Goal: Task Accomplishment & Management: Manage account settings

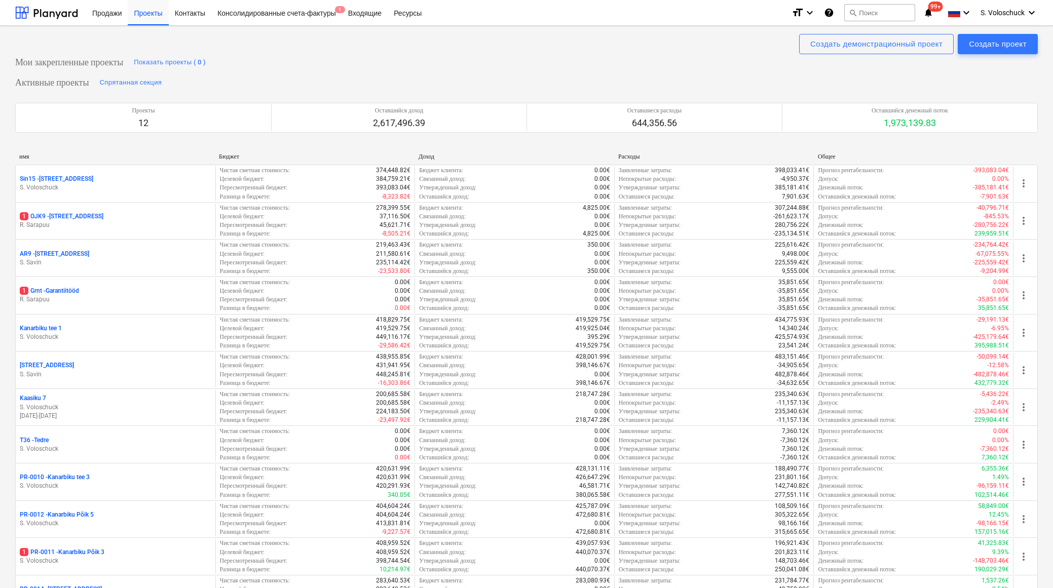
scroll to position [336, 0]
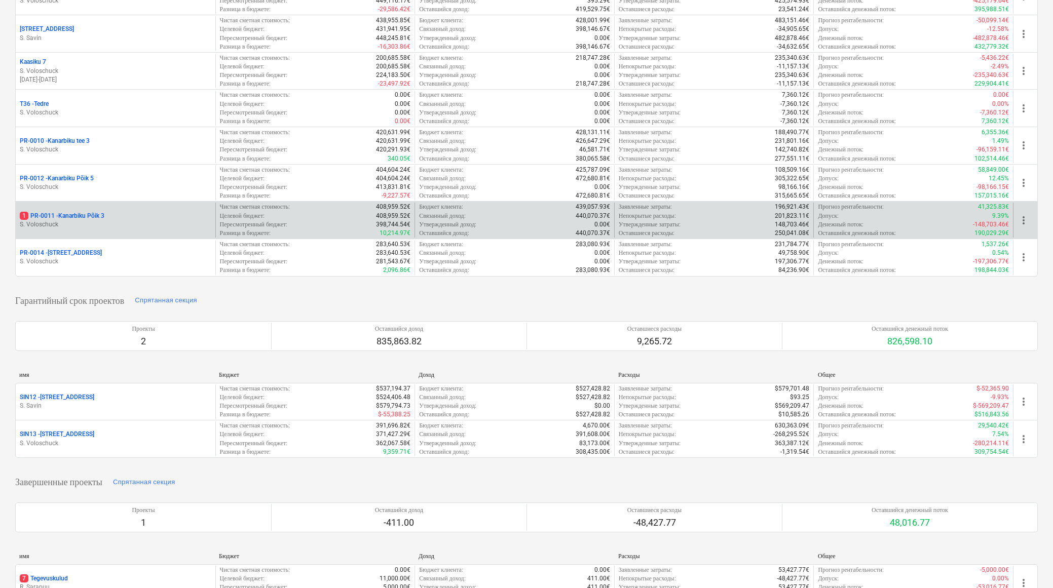
click at [151, 220] on p "S. Voloschuck" at bounding box center [116, 224] width 192 height 9
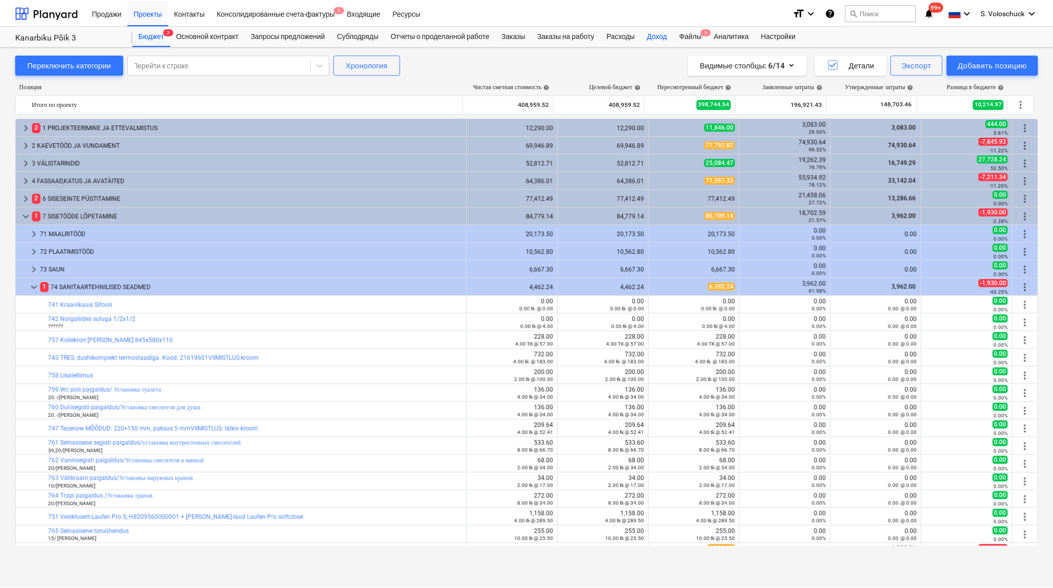
scroll to position [91, 0]
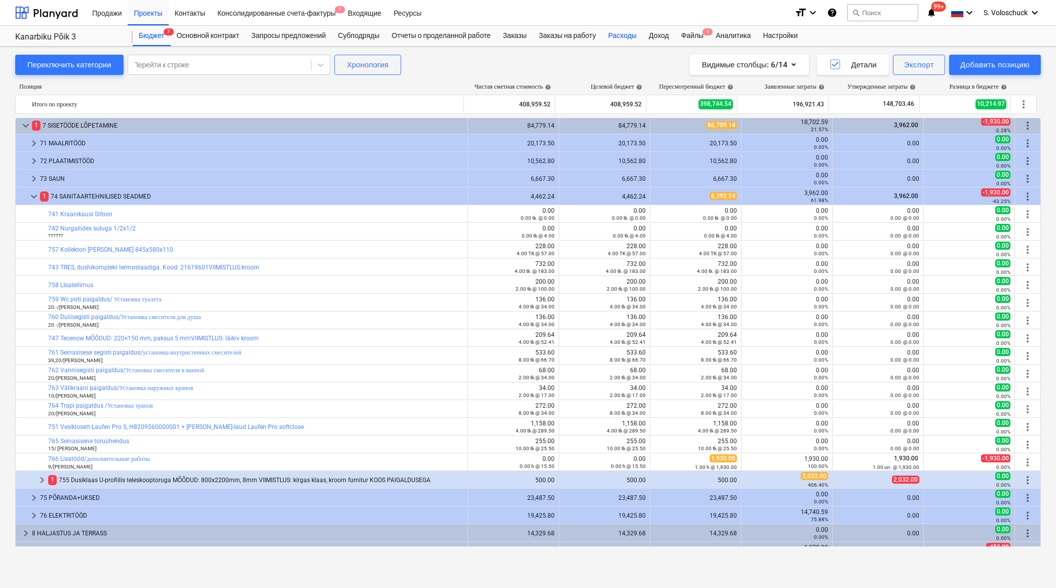
click at [627, 34] on div "Расходы" at bounding box center [622, 36] width 41 height 20
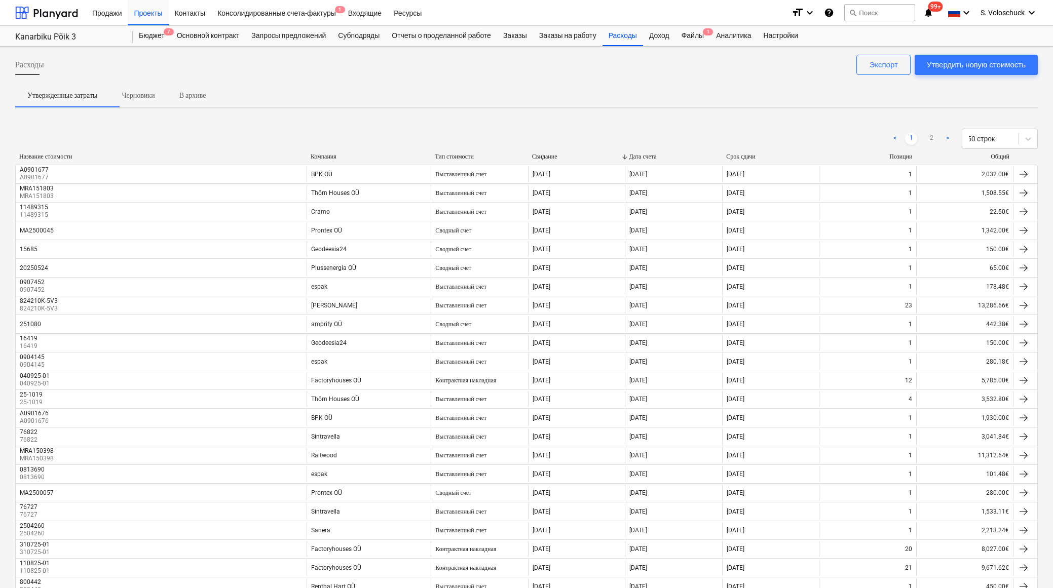
click at [321, 154] on div "Компания" at bounding box center [369, 157] width 116 height 8
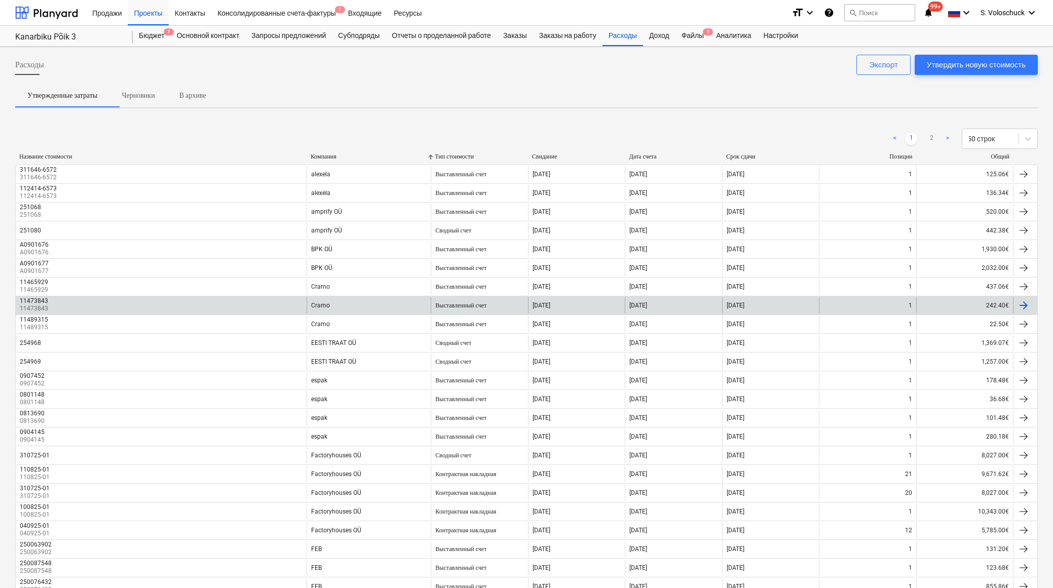
scroll to position [280, 0]
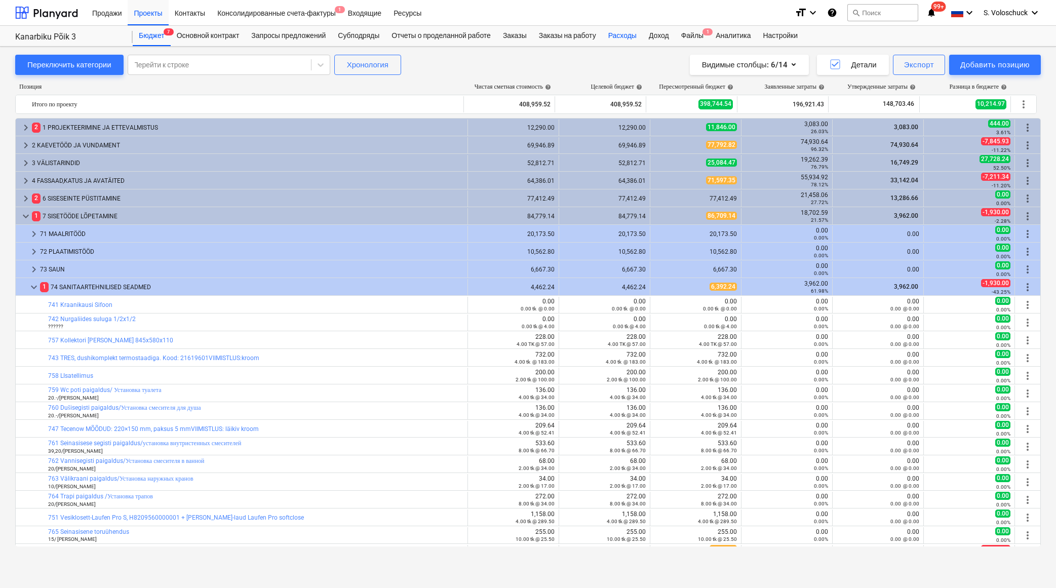
scroll to position [91, 0]
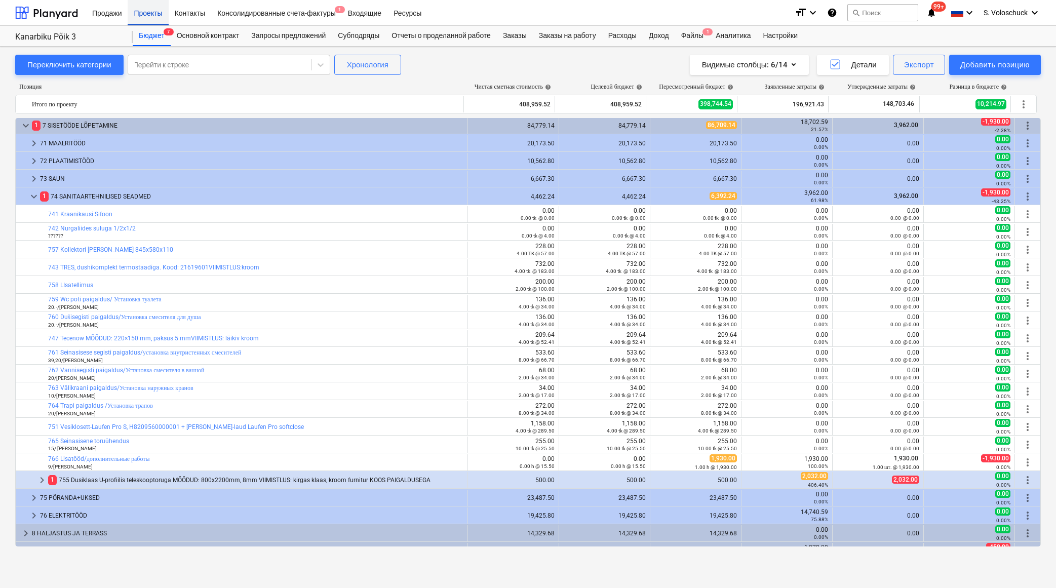
click at [146, 14] on div "Проекты" at bounding box center [148, 12] width 41 height 26
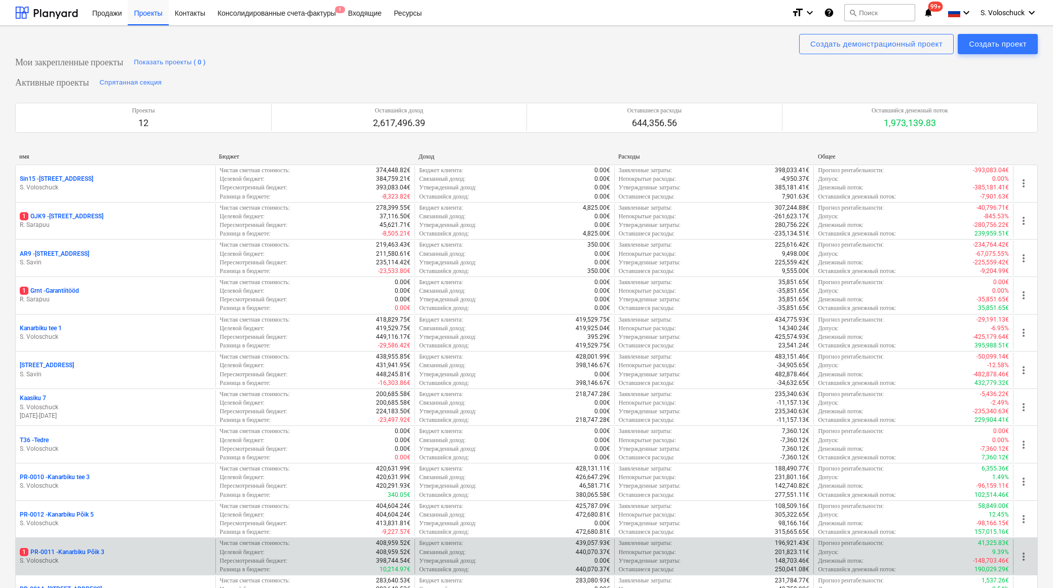
click at [122, 557] on p "S. Voloschuck" at bounding box center [116, 561] width 192 height 9
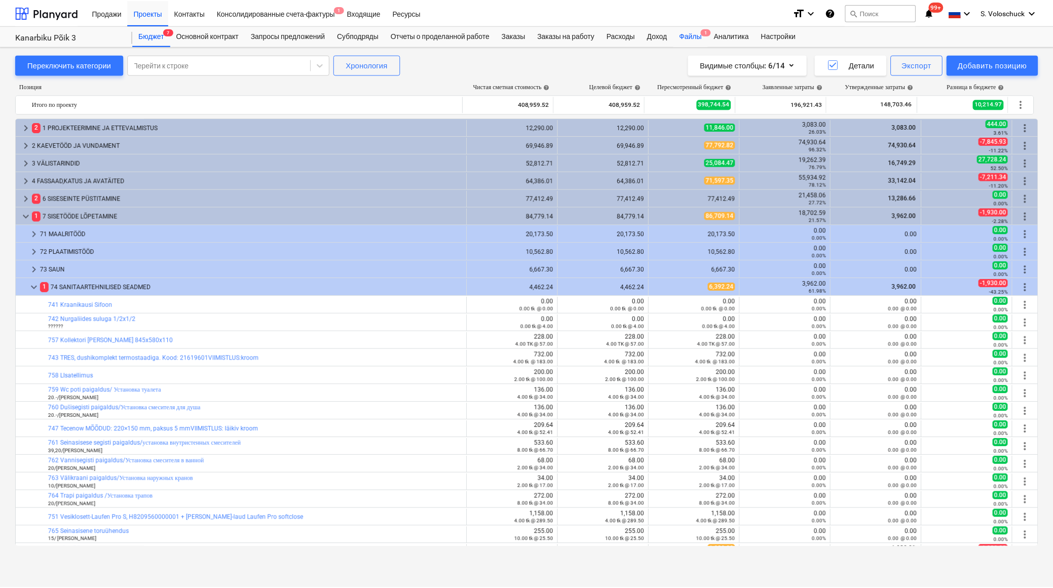
scroll to position [91, 0]
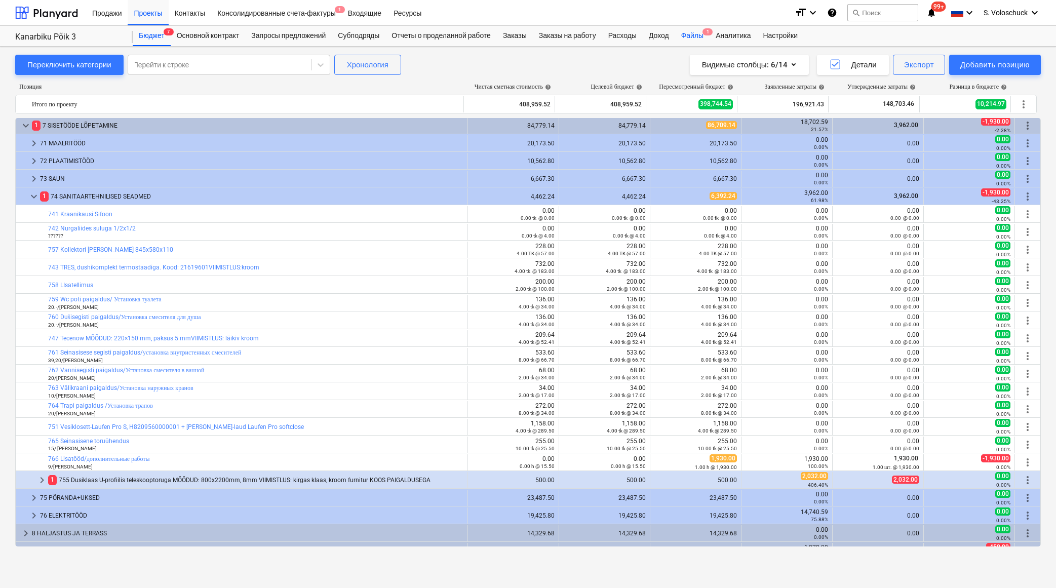
click at [702, 34] on div "Файлы 1" at bounding box center [692, 36] width 34 height 20
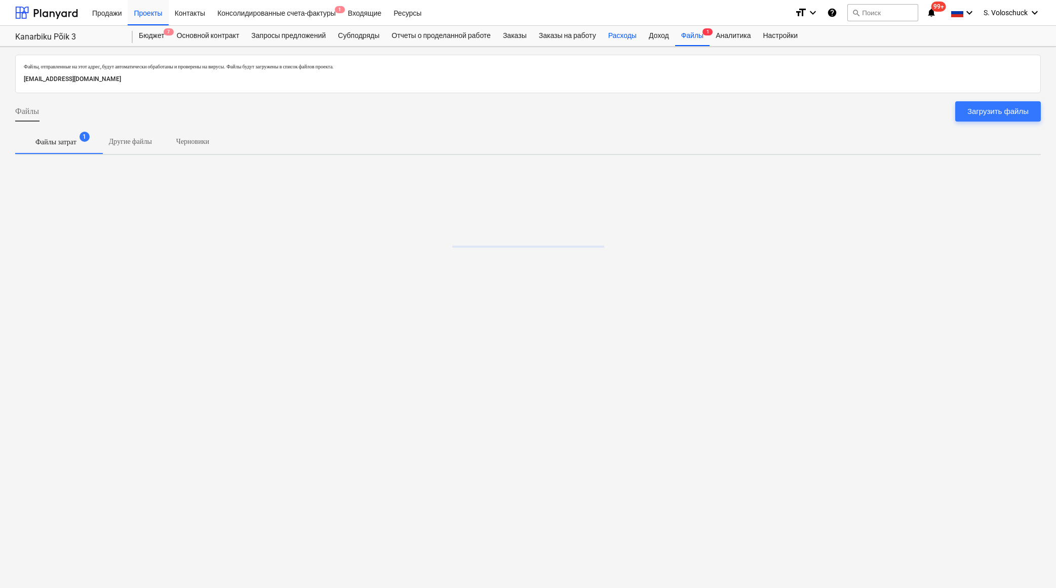
click at [634, 33] on div "Расходы" at bounding box center [622, 36] width 41 height 20
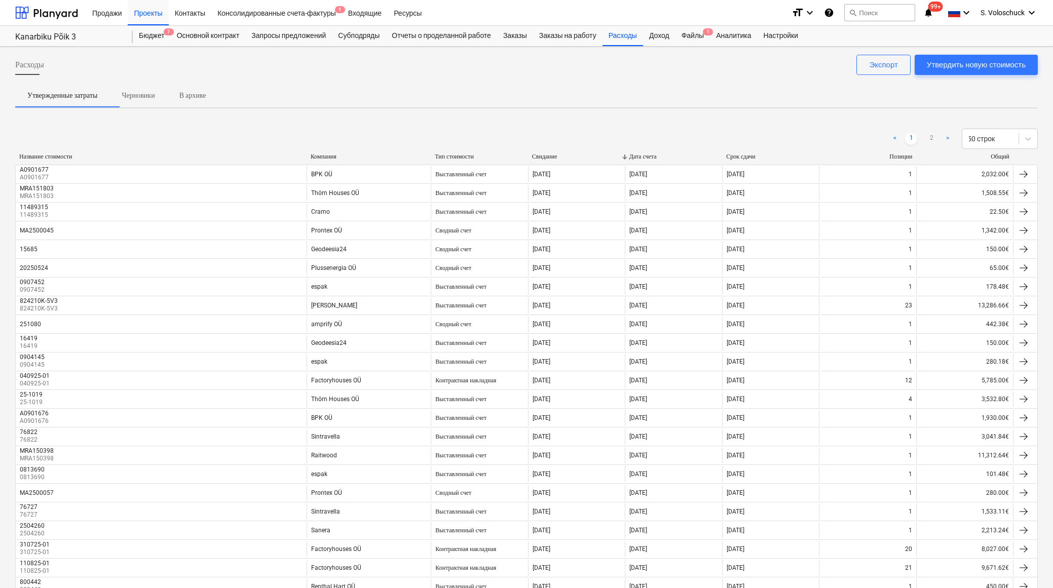
click at [338, 157] on div "Компания" at bounding box center [369, 157] width 116 height 8
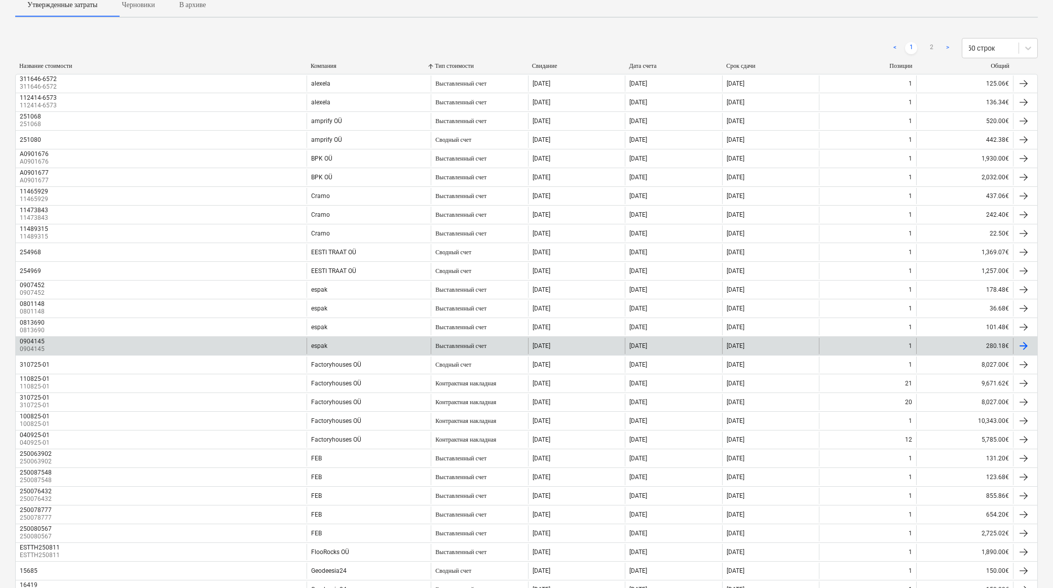
scroll to position [93, 0]
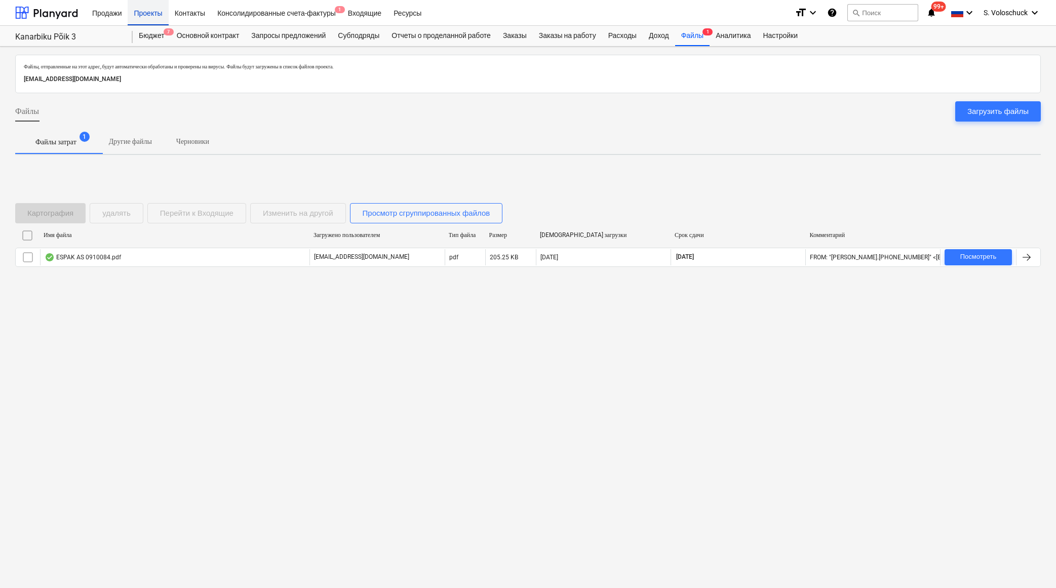
click at [157, 13] on div "Проекты" at bounding box center [148, 12] width 41 height 26
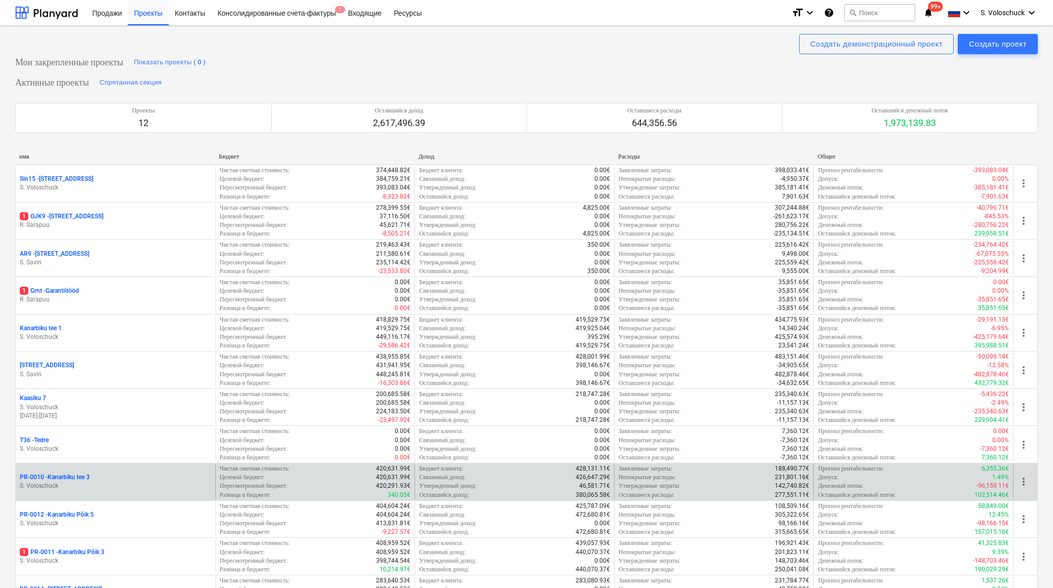
click at [103, 482] on p "S. Voloschuck" at bounding box center [116, 486] width 192 height 9
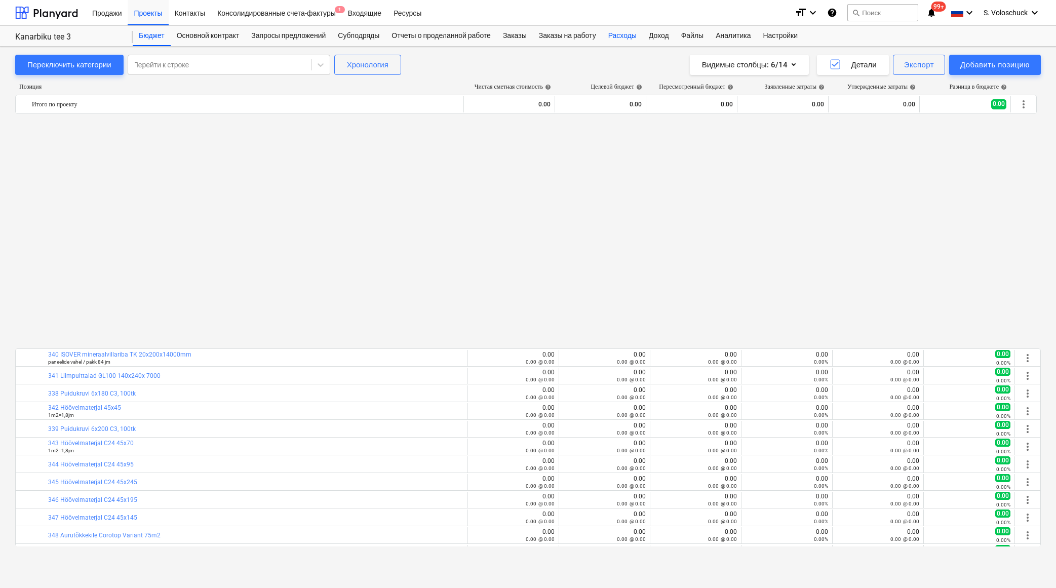
click at [637, 36] on div "Расходы" at bounding box center [622, 36] width 41 height 20
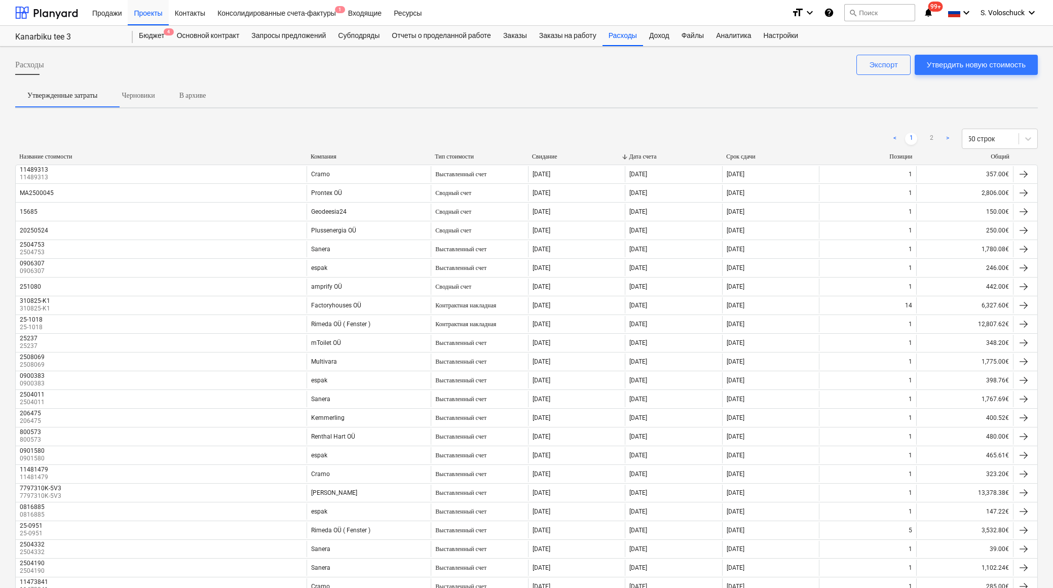
click at [333, 161] on div "Название стоимости Компания Тип стоимости Свидание Дата счета Срок сдачи Позици…" at bounding box center [526, 159] width 1022 height 12
click at [334, 157] on div "Компания" at bounding box center [369, 157] width 116 height 8
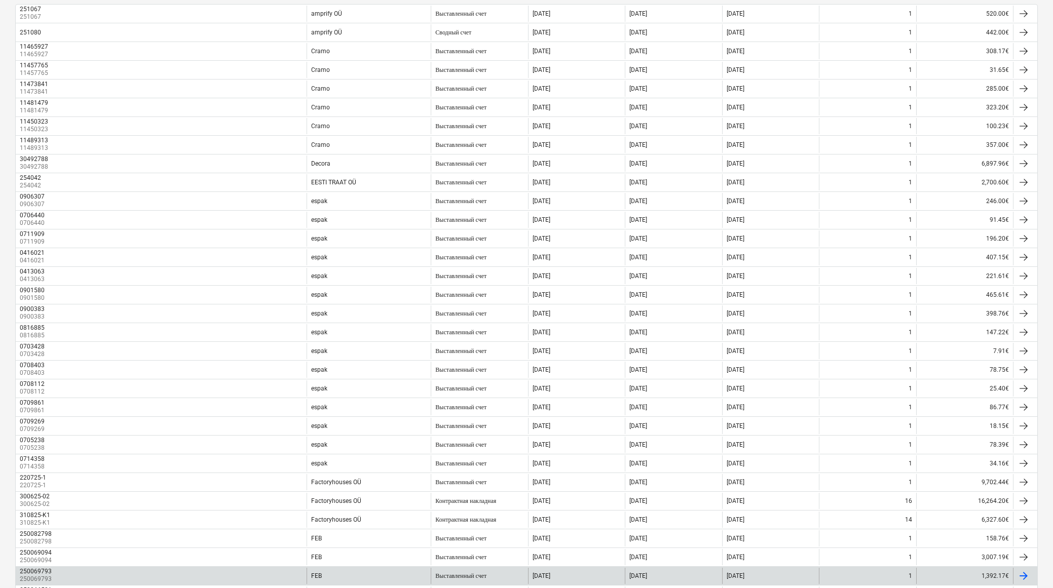
scroll to position [281, 0]
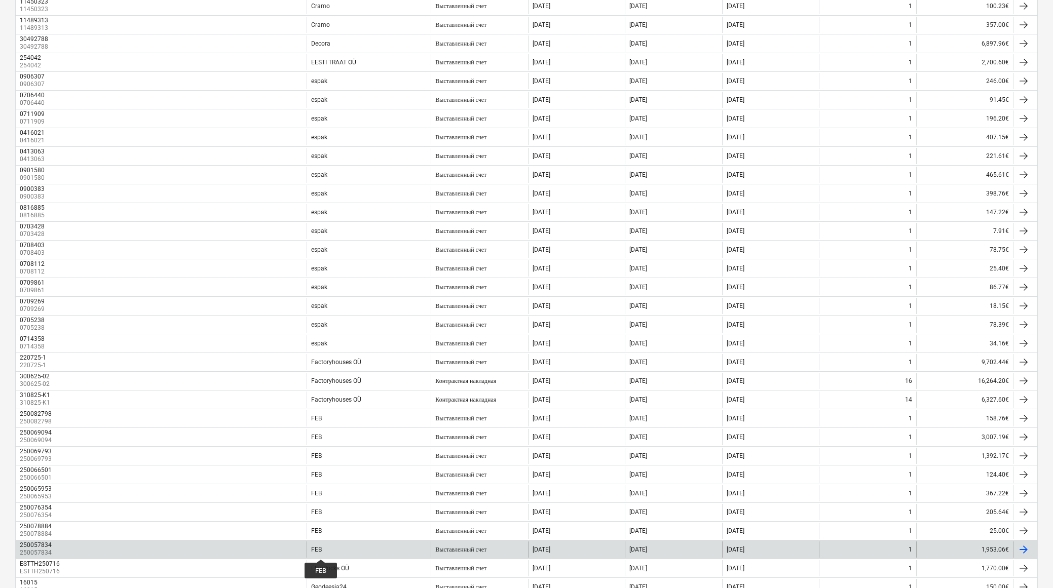
click at [321, 550] on div "FEB" at bounding box center [316, 549] width 11 height 7
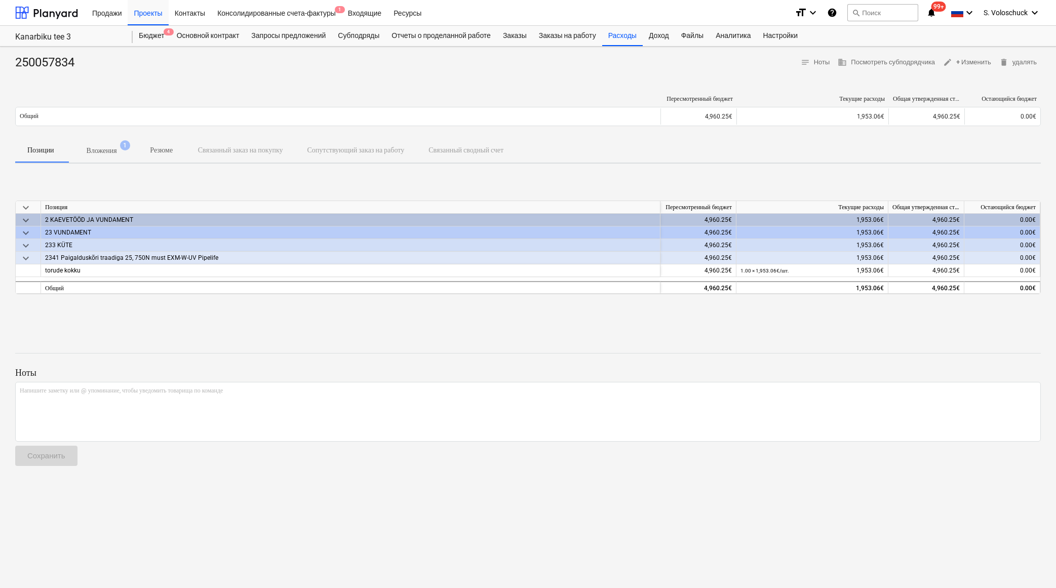
click at [107, 150] on p "Вложения" at bounding box center [102, 150] width 30 height 11
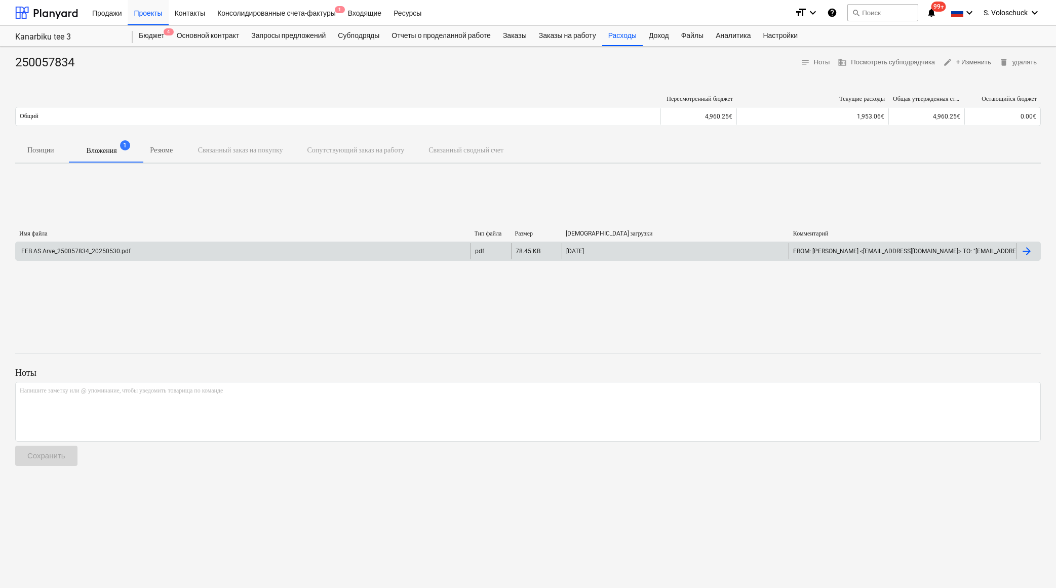
click at [191, 247] on div "FEB AS Arve_250057834_20250530.pdf" at bounding box center [243, 251] width 455 height 16
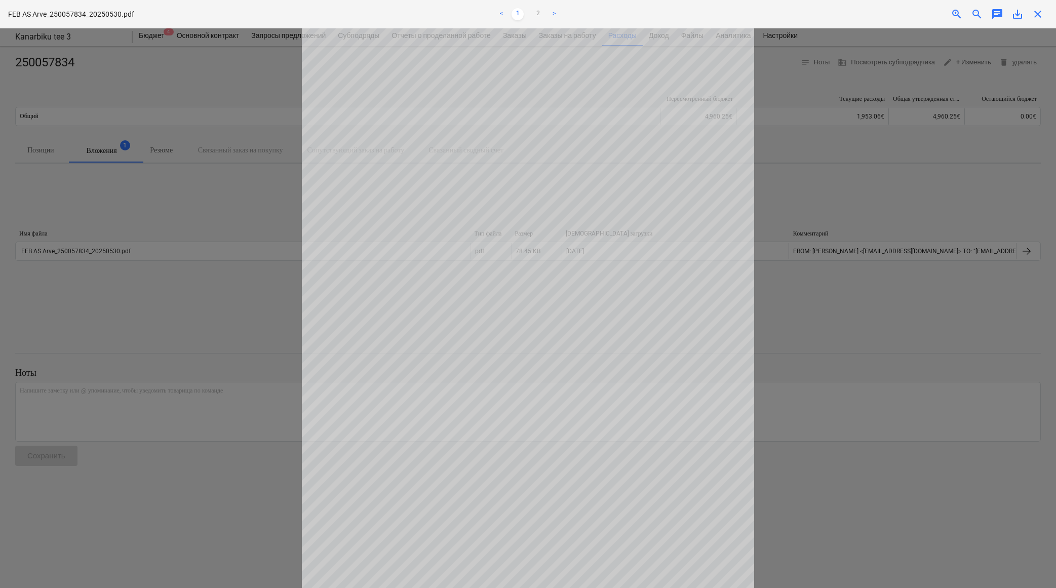
scroll to position [82, 0]
click at [538, 13] on link "2" at bounding box center [538, 14] width 12 height 12
click at [519, 11] on link "1" at bounding box center [518, 14] width 12 height 12
click at [1037, 14] on span "close" at bounding box center [1038, 14] width 12 height 12
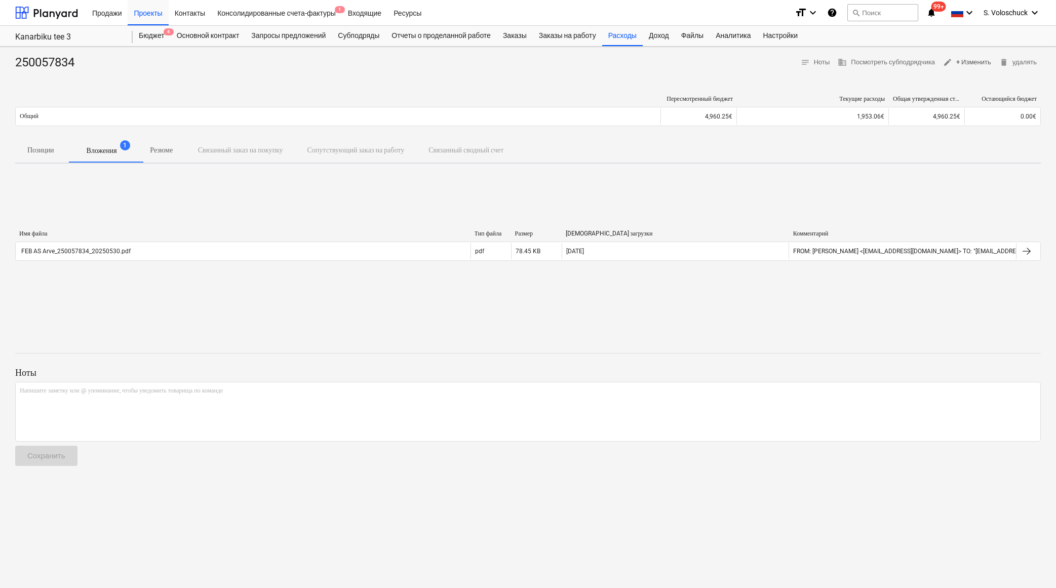
click at [964, 64] on span "edit + Изменить" at bounding box center [967, 63] width 48 height 12
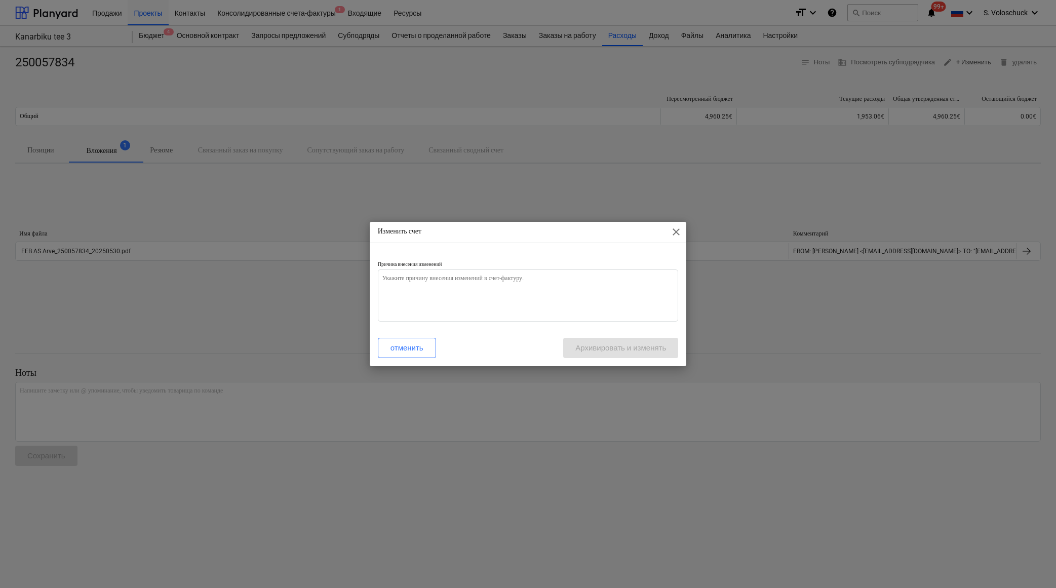
type textarea "x"
click at [444, 291] on textarea at bounding box center [528, 296] width 301 height 52
type textarea "v"
type textarea "x"
type textarea "va"
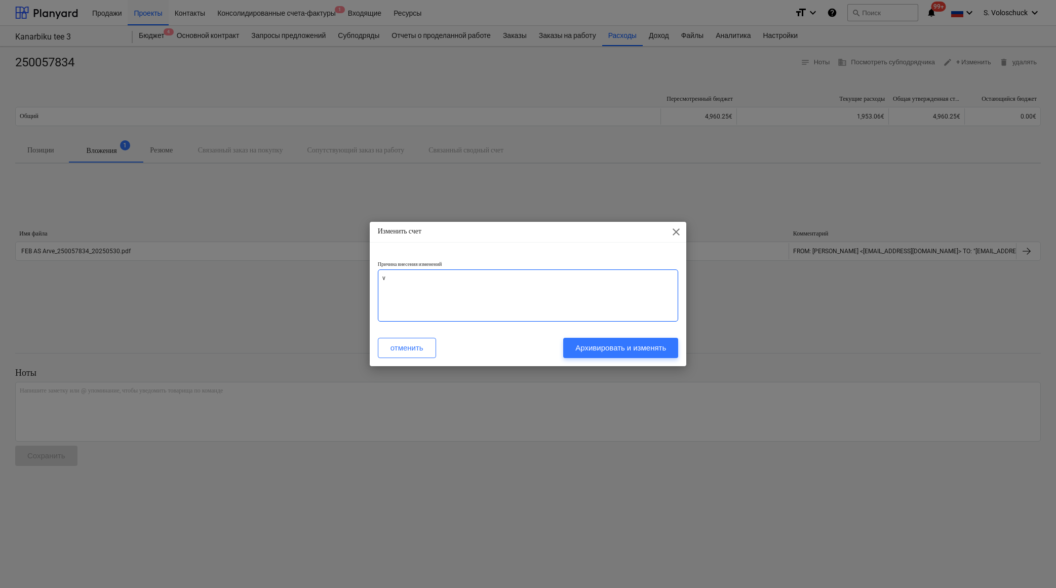
type textarea "x"
type textarea "val"
type textarea "x"
type textarea "vale"
type textarea "x"
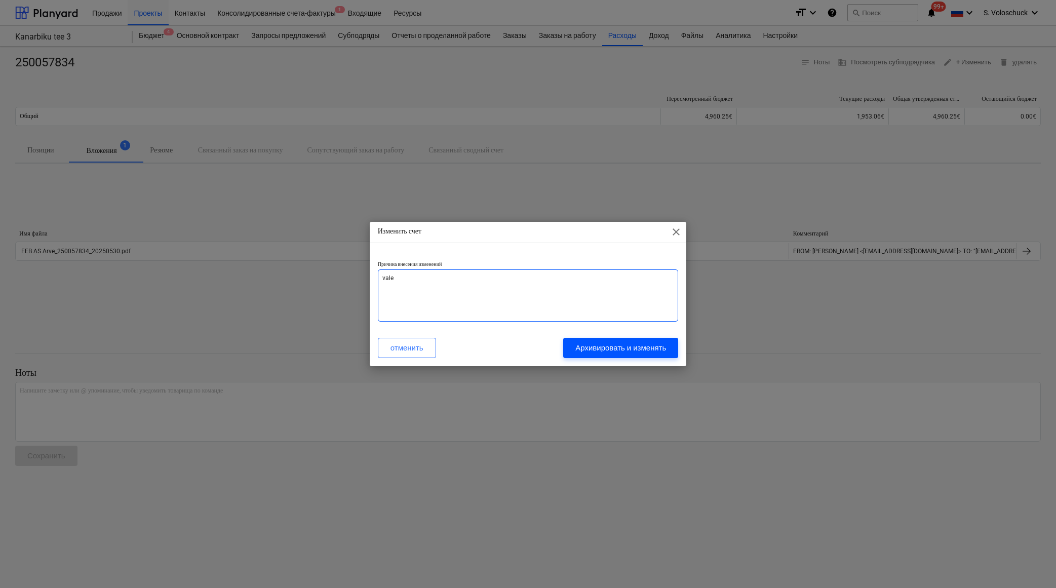
type textarea "vale"
click at [634, 351] on div "Архивировать и изменять" at bounding box center [621, 347] width 91 height 13
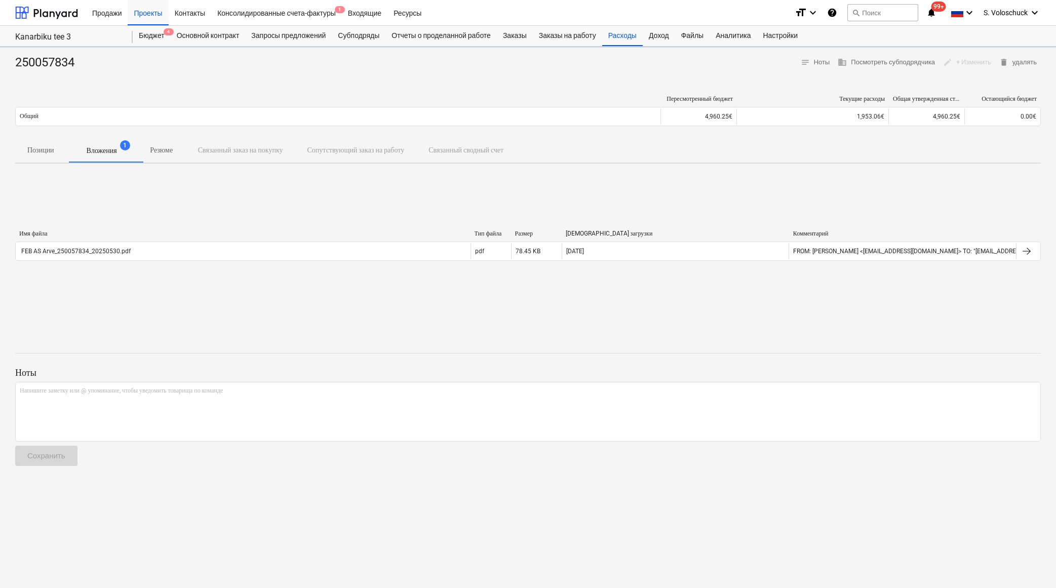
type textarea "x"
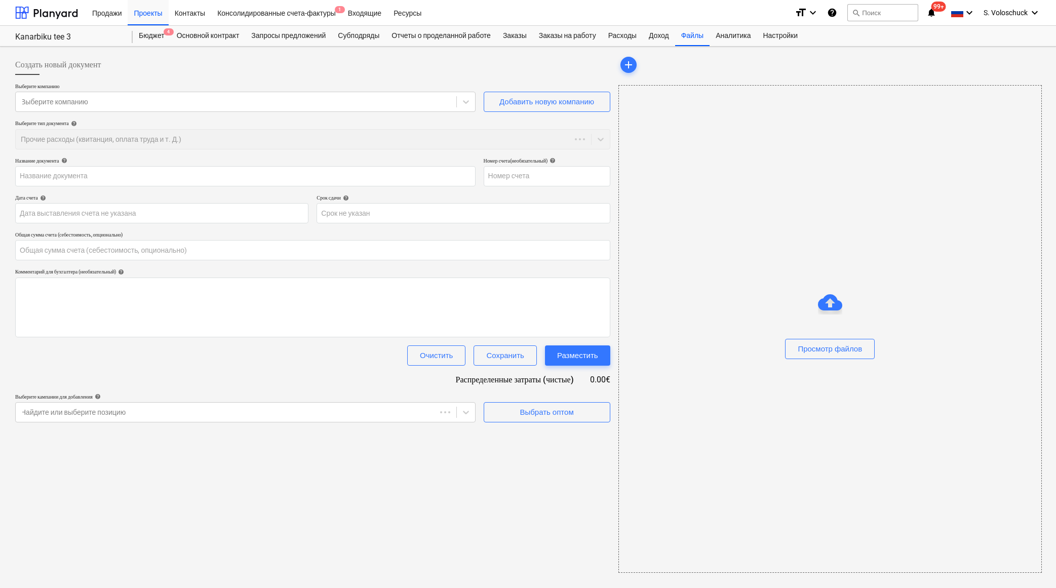
type input "0.00"
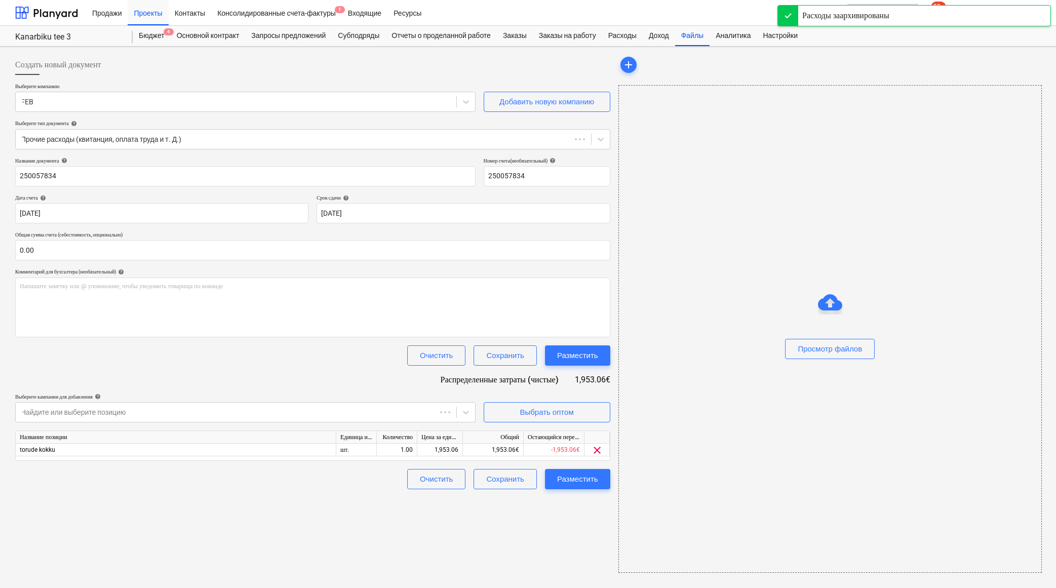
type input "250057834"
type input "[DATE]"
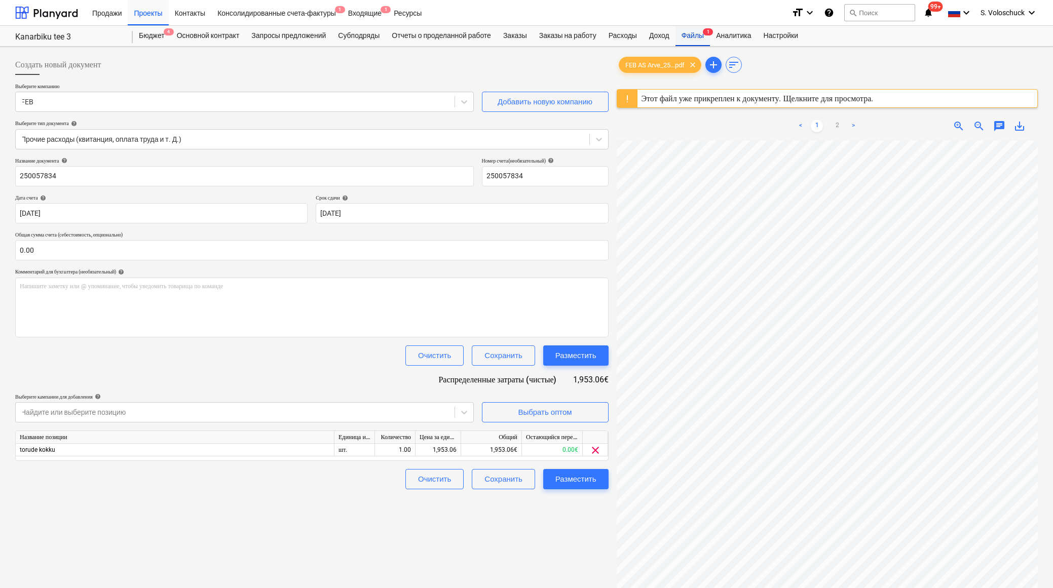
click at [710, 36] on div "Файлы 1" at bounding box center [692, 36] width 34 height 20
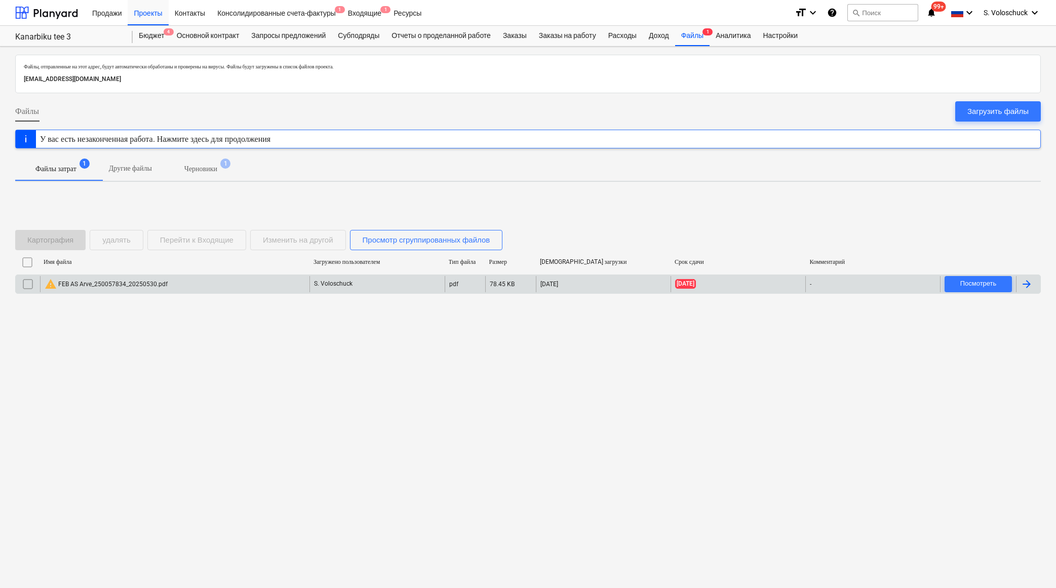
click at [112, 285] on div "warning FEB AS Arve_250057834_20250530.pdf" at bounding box center [106, 284] width 123 height 12
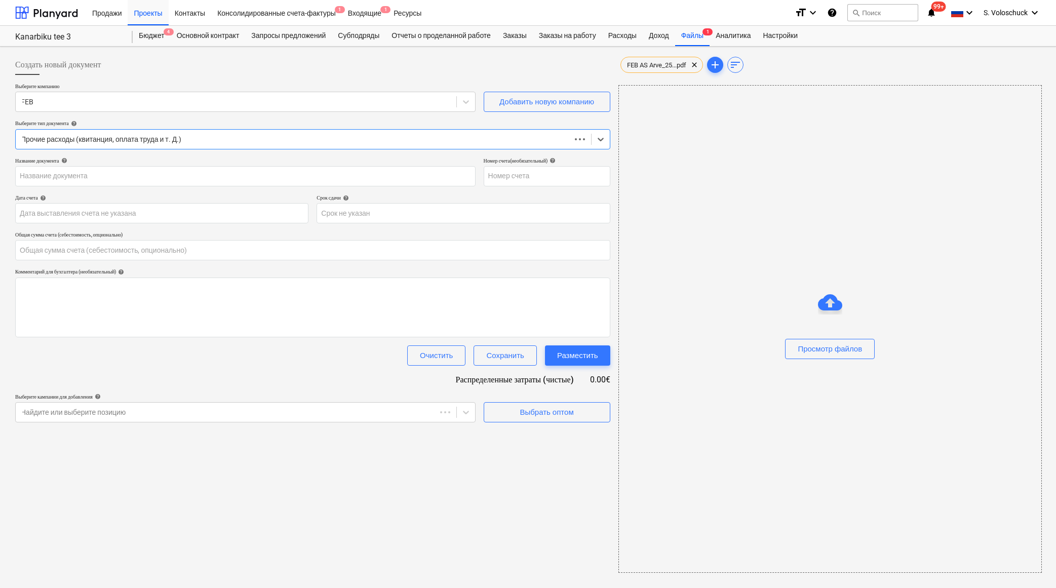
type input "250057834"
type input "[DATE]"
type input "0.00"
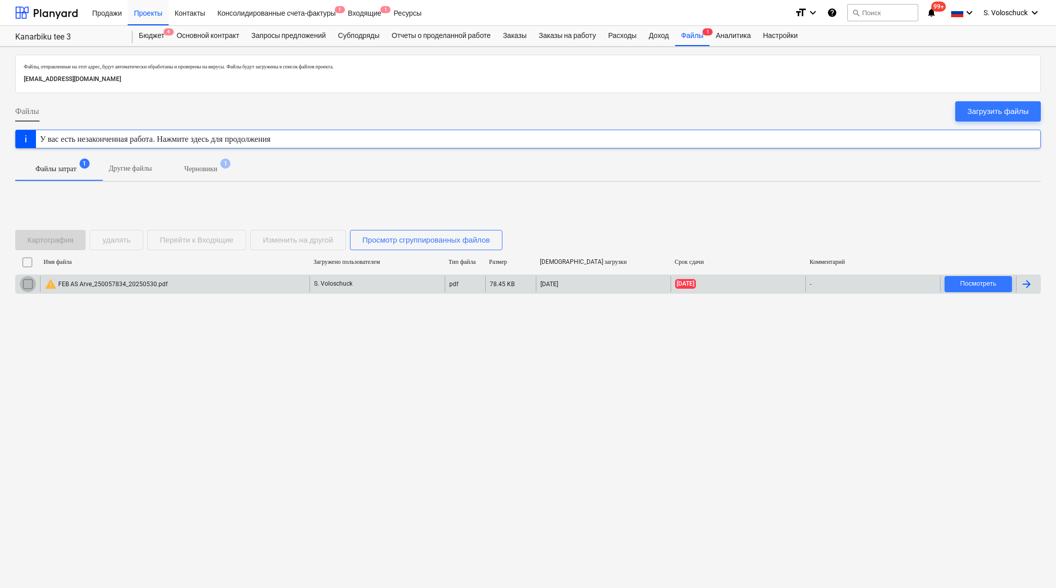
click at [23, 283] on input "checkbox" at bounding box center [28, 284] width 16 height 16
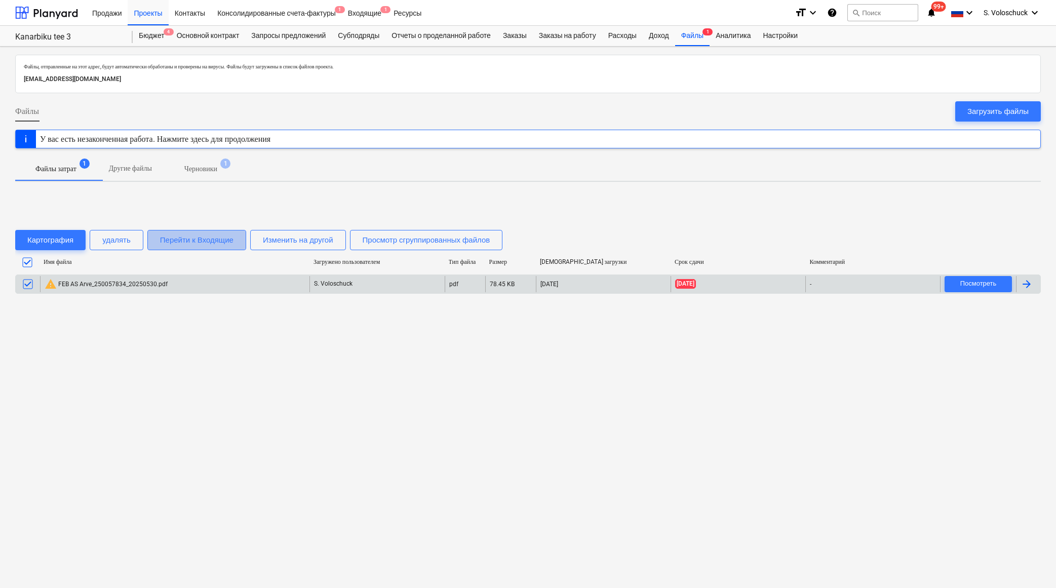
click at [211, 245] on div "Перейти к Входящие" at bounding box center [196, 240] width 73 height 13
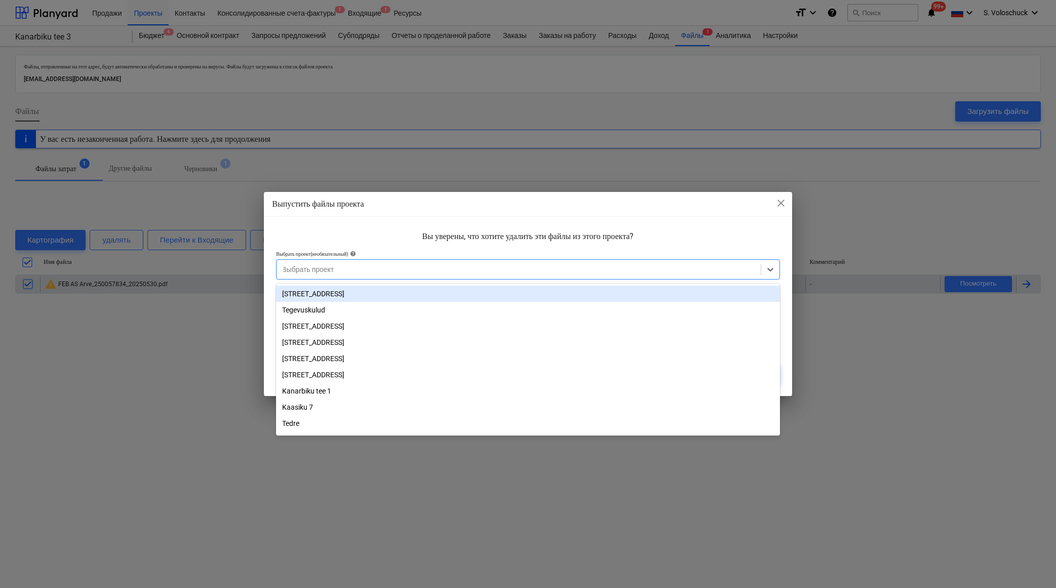
drag, startPoint x: 417, startPoint y: 270, endPoint x: 458, endPoint y: 267, distance: 40.6
click at [417, 270] on div at bounding box center [519, 269] width 474 height 10
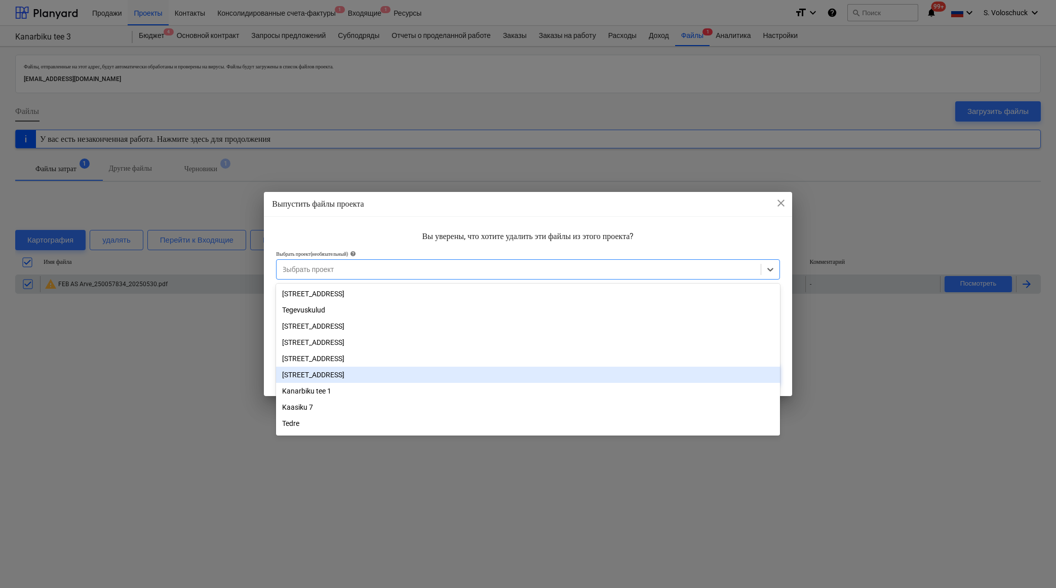
scroll to position [47, 0]
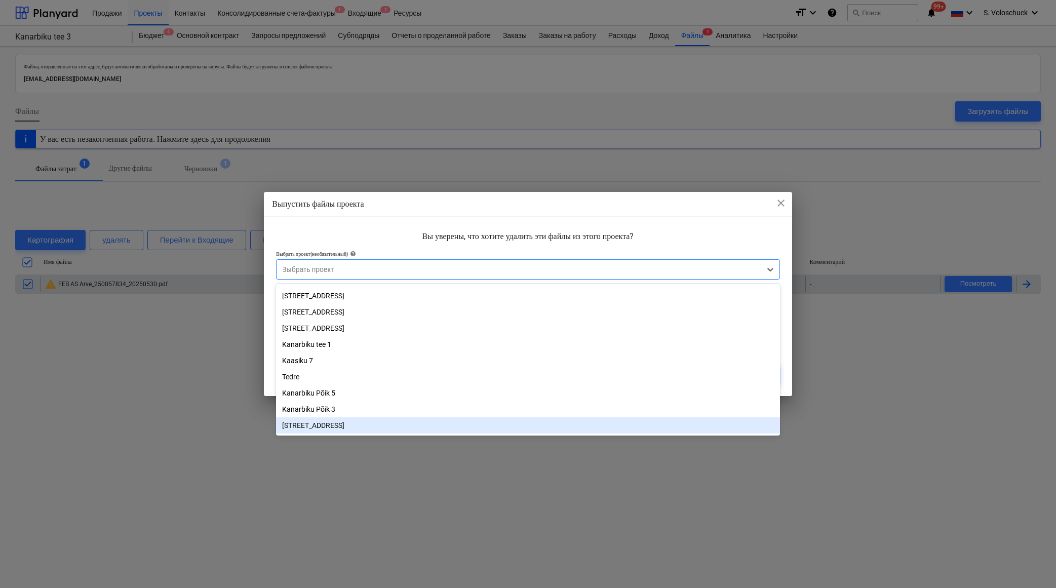
click at [419, 423] on div "[STREET_ADDRESS]" at bounding box center [528, 425] width 504 height 16
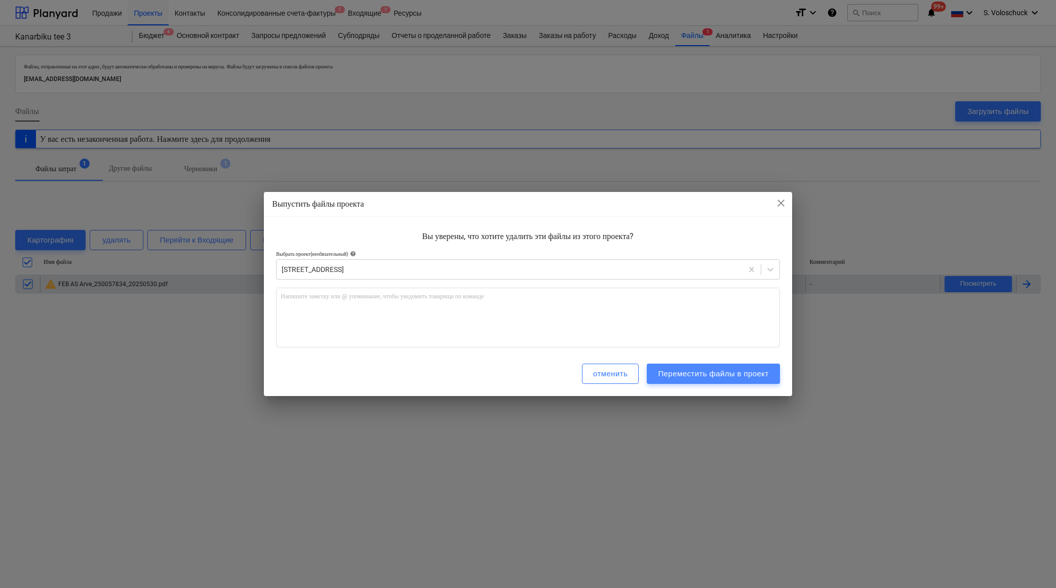
click at [742, 370] on div "Переместить файлы в проект" at bounding box center [713, 373] width 110 height 13
